Goal: Obtain resource: Obtain resource

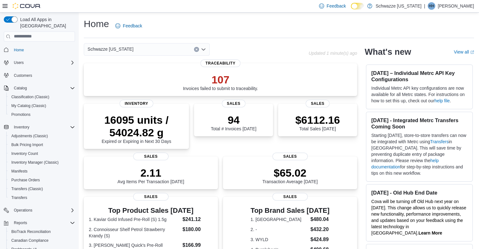
click at [198, 49] on button "Clear input" at bounding box center [196, 49] width 5 height 5
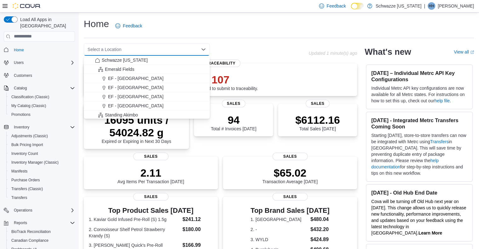
click at [242, 18] on div "Home Feedback" at bounding box center [279, 26] width 390 height 16
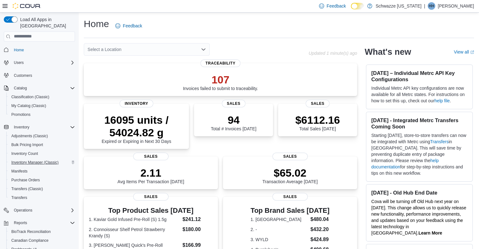
scroll to position [45, 0]
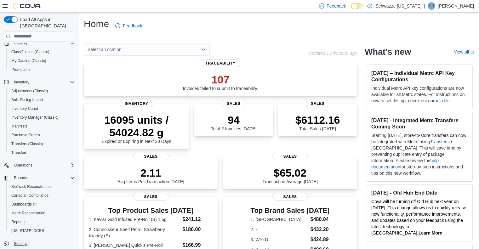
click at [20, 241] on span "Settings" at bounding box center [21, 243] width 14 height 5
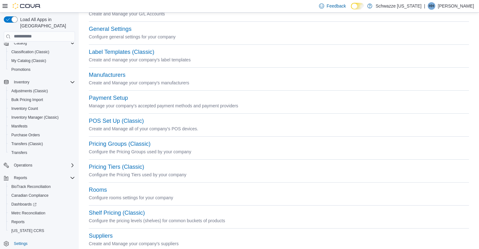
scroll to position [173, 0]
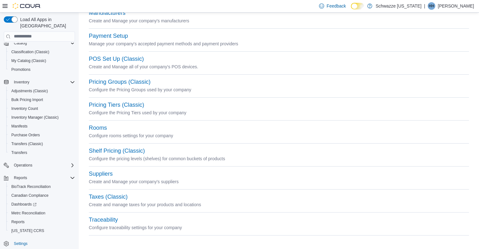
click at [88, 129] on div "Settings Company Setup (Classic) Create and Manage your company's locations, gr…" at bounding box center [279, 45] width 390 height 400
click at [101, 128] on button "Rooms" at bounding box center [98, 128] width 18 height 7
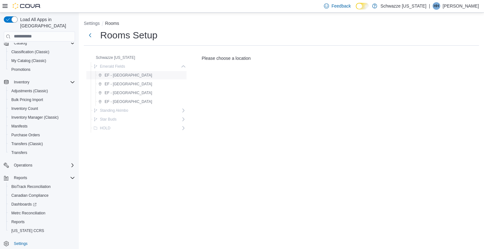
click at [127, 73] on span "EF - [GEOGRAPHIC_DATA]" at bounding box center [129, 75] width 48 height 5
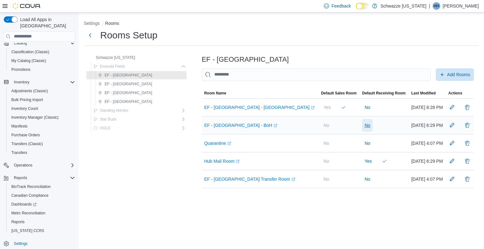
click at [364, 123] on span "No" at bounding box center [367, 125] width 6 height 6
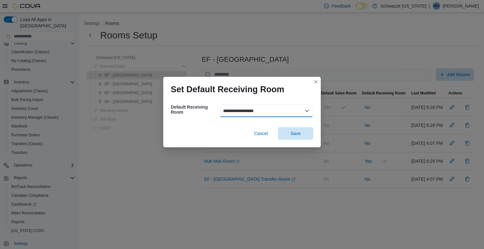
click at [246, 106] on select "**********" at bounding box center [266, 111] width 94 height 13
select select "****"
click at [219, 105] on select "**********" at bounding box center [266, 111] width 94 height 13
click at [307, 137] on span "Save" at bounding box center [296, 133] width 28 height 13
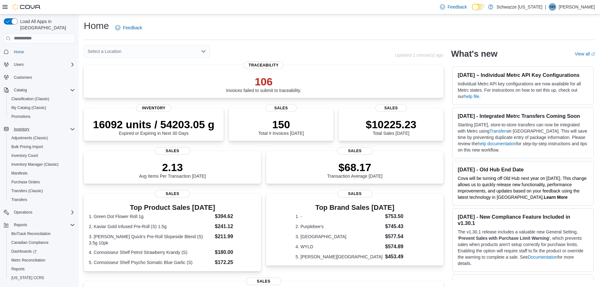
click at [72, 128] on icon "Complex example" at bounding box center [73, 129] width 4 height 2
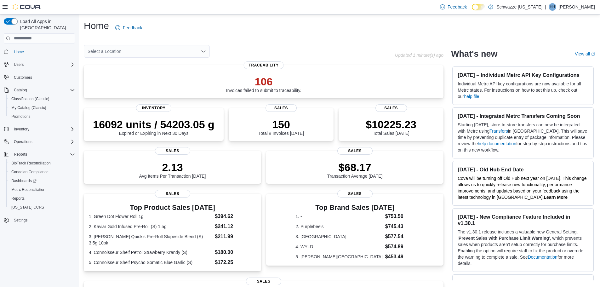
click at [72, 127] on icon "Complex example" at bounding box center [72, 129] width 2 height 4
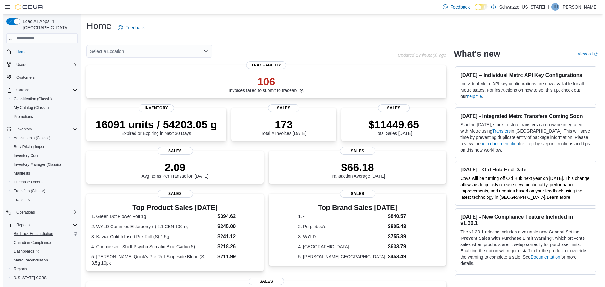
scroll to position [12, 0]
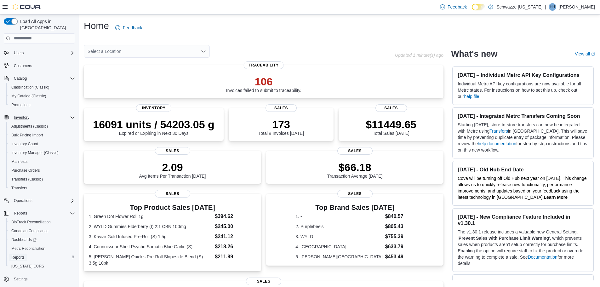
click at [21, 255] on span "Reports" at bounding box center [17, 257] width 13 height 5
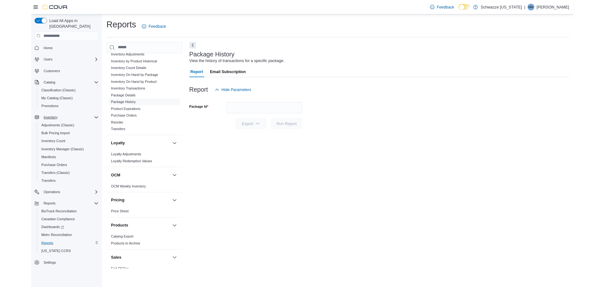
scroll to position [220, 0]
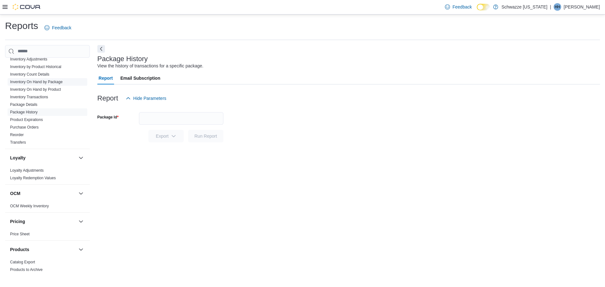
click at [60, 82] on link "Inventory On Hand by Package" at bounding box center [36, 82] width 53 height 4
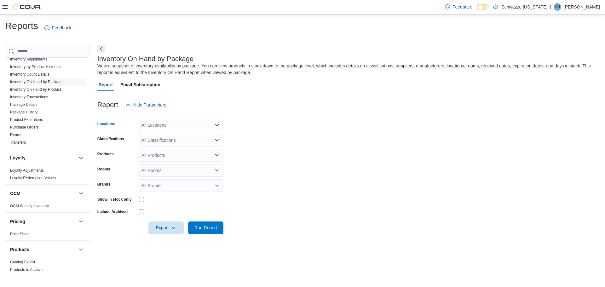
click at [175, 122] on div "All Locations" at bounding box center [181, 125] width 84 height 13
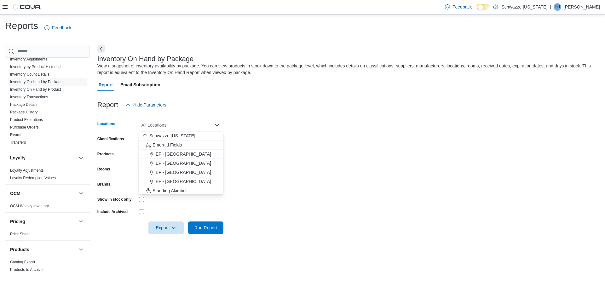
click at [175, 154] on span "EF - Glendale" at bounding box center [183, 154] width 55 height 6
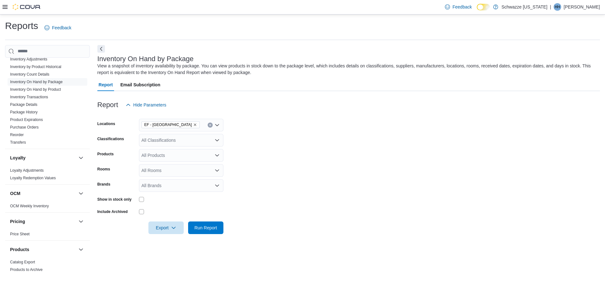
click at [244, 188] on form "Locations EF - Glendale Classifications All Classifications Products All Produc…" at bounding box center [348, 172] width 502 height 123
click at [164, 229] on span "Export" at bounding box center [166, 227] width 28 height 13
click at [166, 242] on span "Export to Excel" at bounding box center [167, 240] width 28 height 5
